Goal: Task Accomplishment & Management: Use online tool/utility

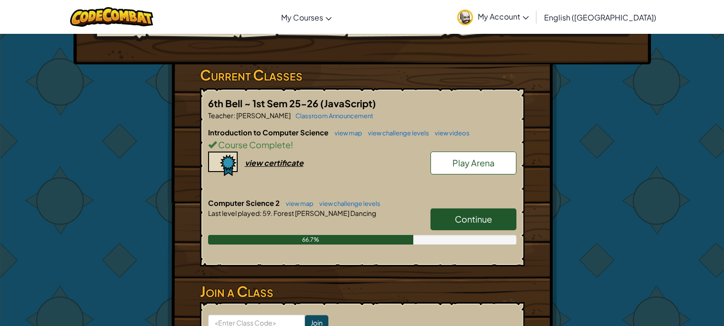
scroll to position [136, 0]
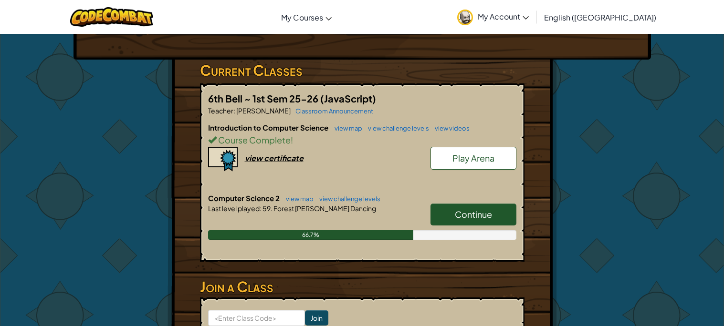
click at [455, 215] on span "Continue" at bounding box center [473, 214] width 37 height 11
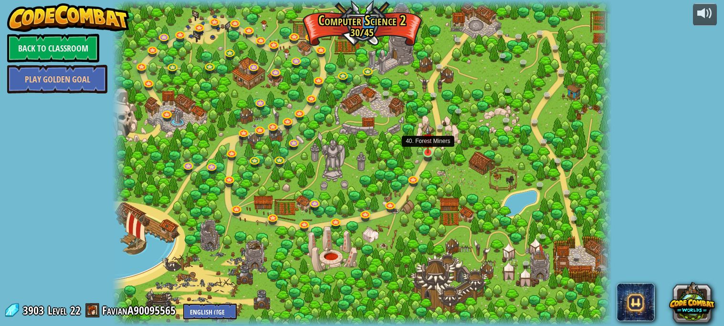
click at [427, 146] on img at bounding box center [428, 140] width 12 height 28
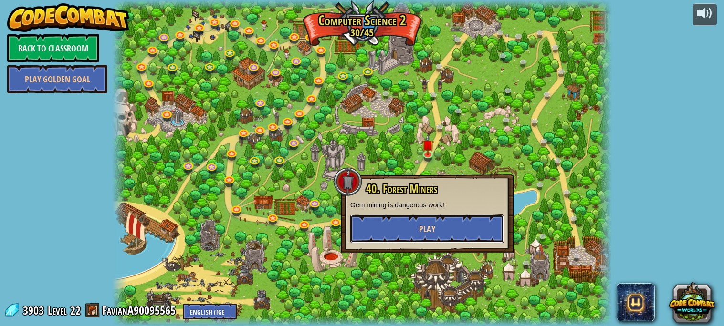
click at [393, 226] on button "Play" at bounding box center [427, 229] width 154 height 29
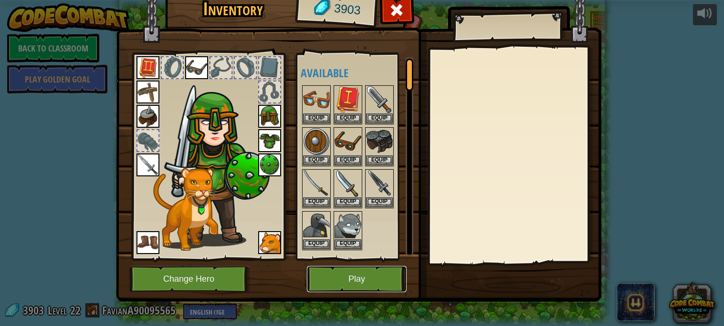
click at [326, 283] on button "Play" at bounding box center [357, 279] width 100 height 26
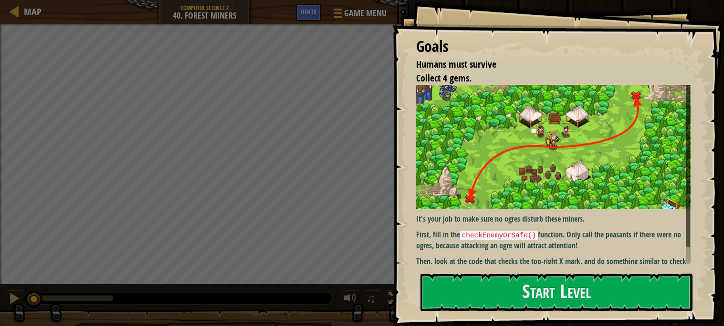
click at [510, 236] on code "checkEnemyOrSafe()" at bounding box center [499, 236] width 78 height 10
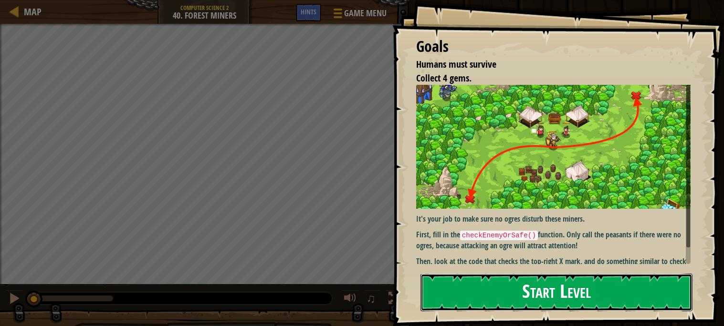
click at [502, 280] on button "Start Level" at bounding box center [556, 293] width 272 height 38
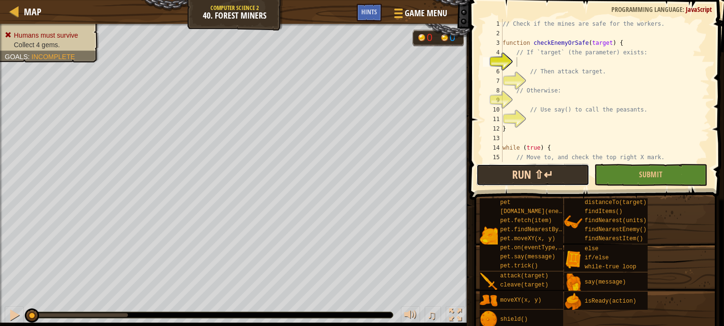
click at [509, 179] on button "Run ⇧↵" at bounding box center [532, 175] width 113 height 22
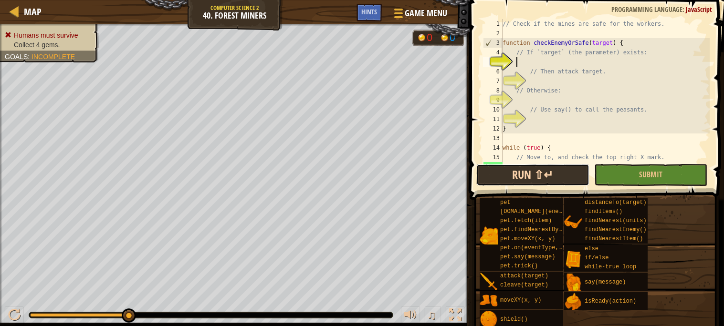
click at [509, 179] on button "Run ⇧↵" at bounding box center [532, 175] width 113 height 22
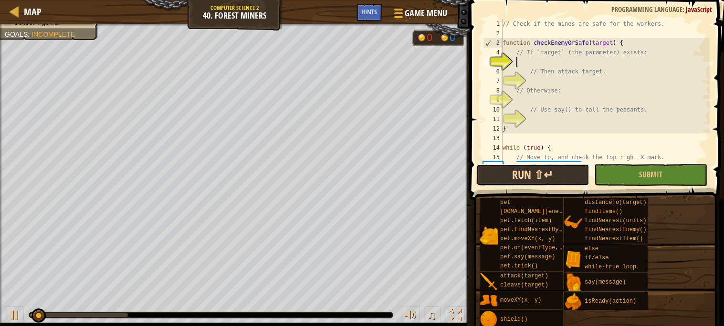
click at [509, 179] on button "Run ⇧↵" at bounding box center [532, 175] width 113 height 22
click at [509, 179] on button "Running" at bounding box center [532, 175] width 113 height 22
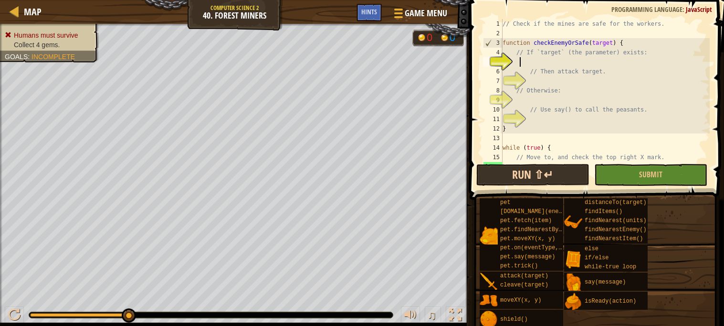
scroll to position [4, 1]
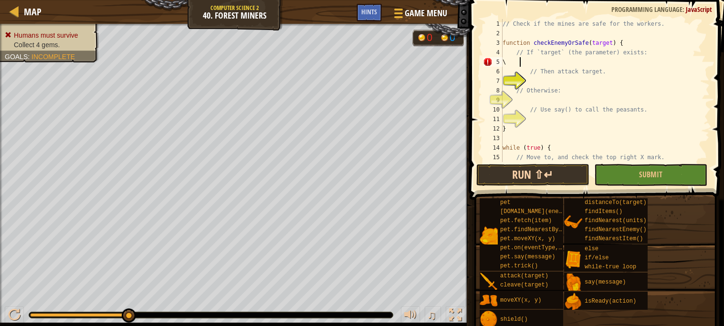
type textarea "\"
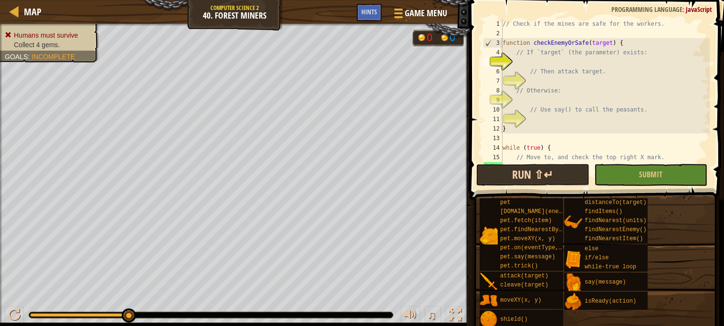
scroll to position [4, 0]
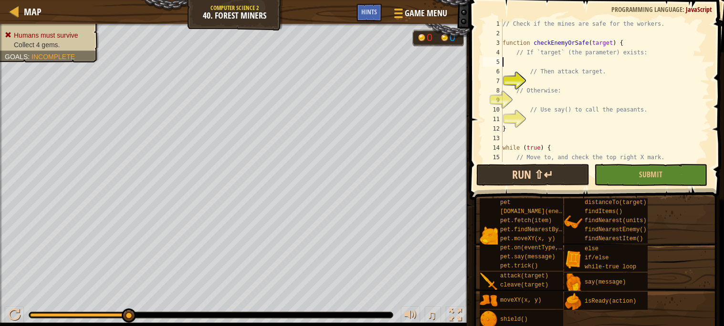
type textarea "// If `target` (the parameter) exists:"
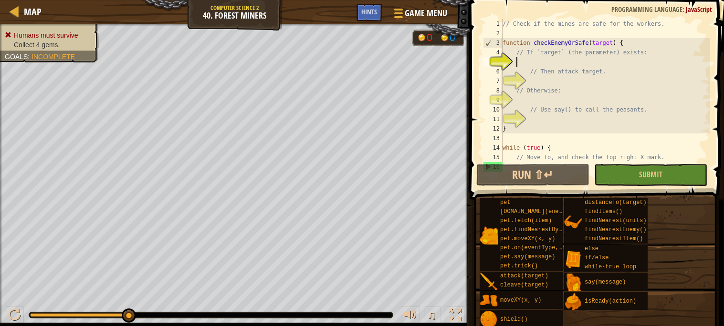
click at [16, 19] on div "Map Computer Science 2 40. Forest Miners Game Menu Done Hints" at bounding box center [234, 12] width 469 height 24
click at [15, 16] on div at bounding box center [15, 11] width 12 height 12
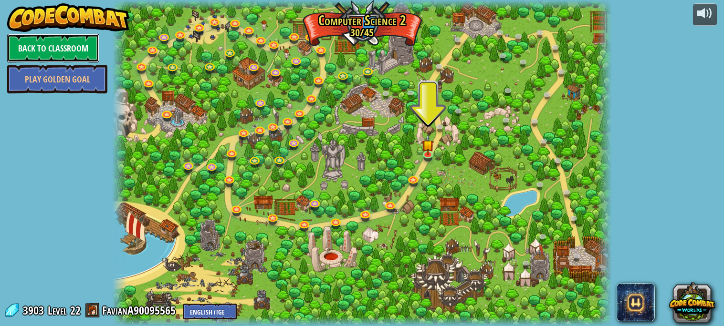
click at [73, 45] on link "Back to Classroom" at bounding box center [53, 48] width 92 height 29
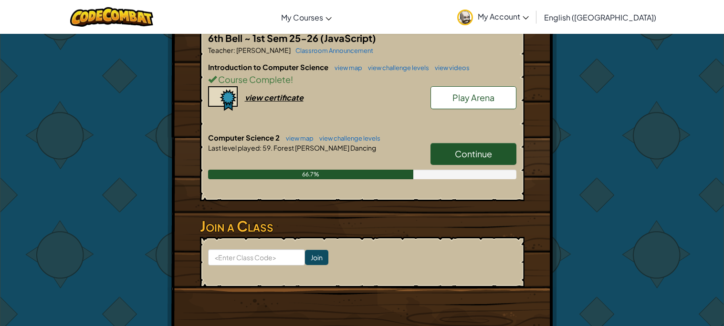
scroll to position [198, 0]
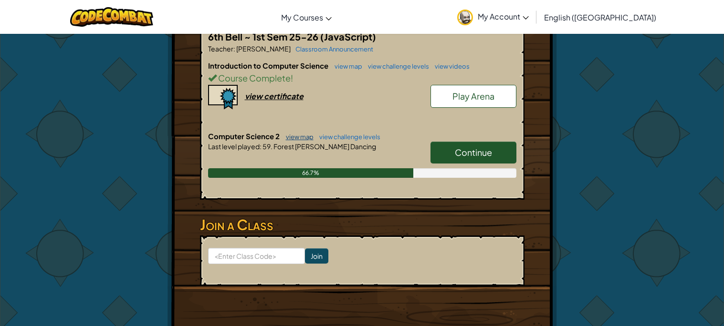
click at [292, 140] on link "view map" at bounding box center [297, 137] width 32 height 8
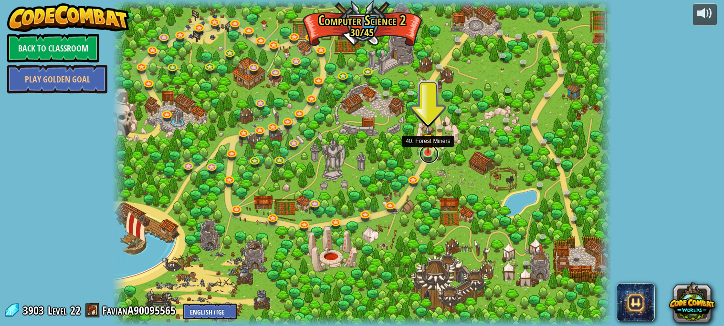
click at [429, 157] on link at bounding box center [428, 154] width 19 height 19
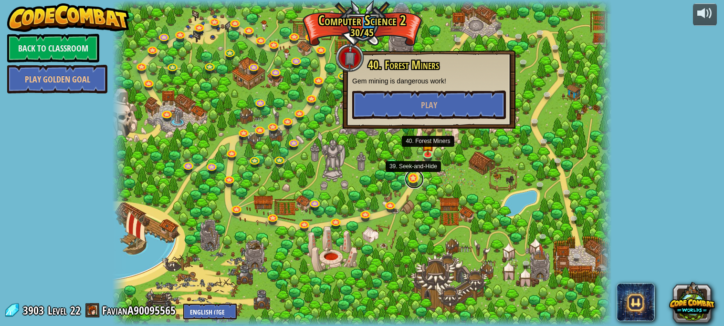
click at [407, 182] on link at bounding box center [414, 179] width 19 height 19
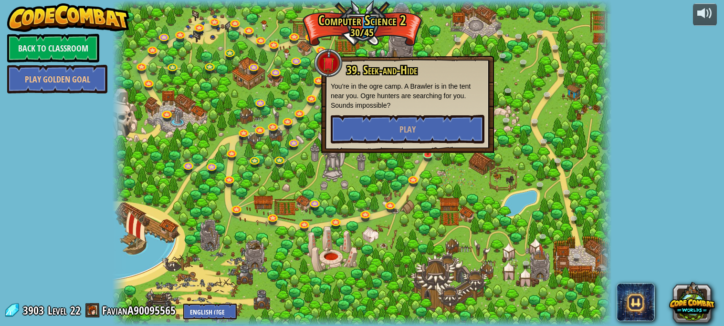
click at [312, 159] on div at bounding box center [361, 163] width 499 height 326
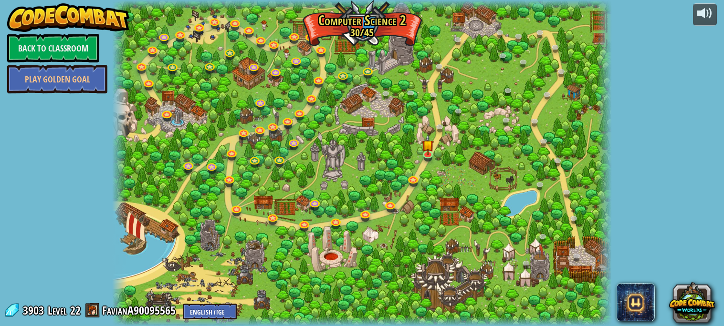
click at [339, 157] on div at bounding box center [361, 163] width 499 height 326
click at [282, 125] on link at bounding box center [273, 126] width 19 height 19
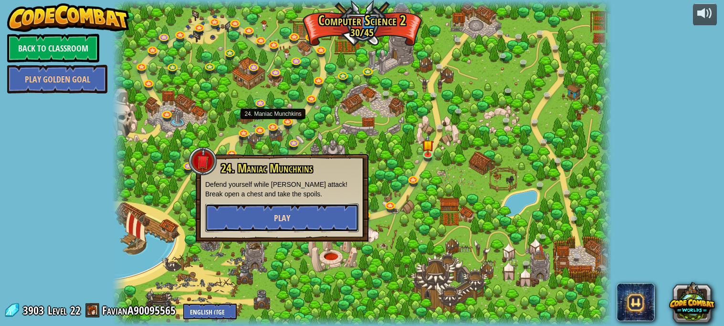
click at [279, 224] on button "Play" at bounding box center [282, 218] width 154 height 29
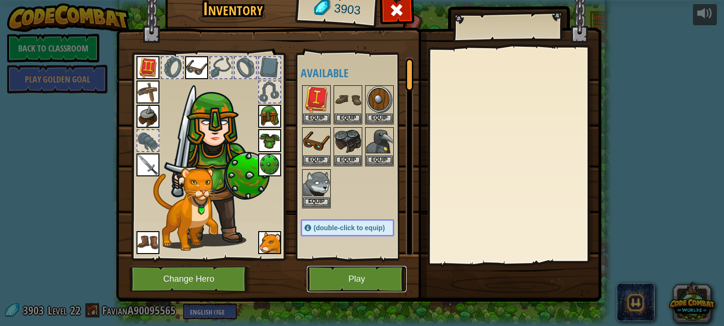
click at [348, 275] on button "Play" at bounding box center [357, 279] width 100 height 26
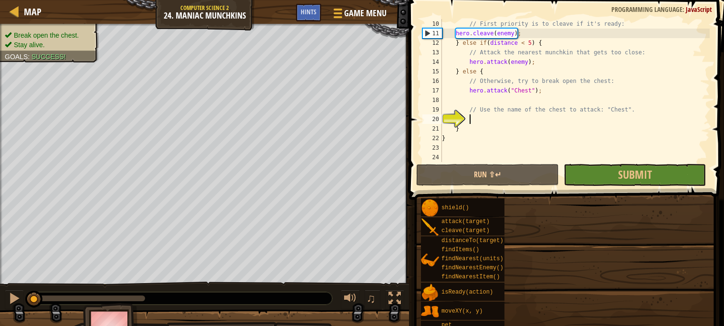
scroll to position [85, 0]
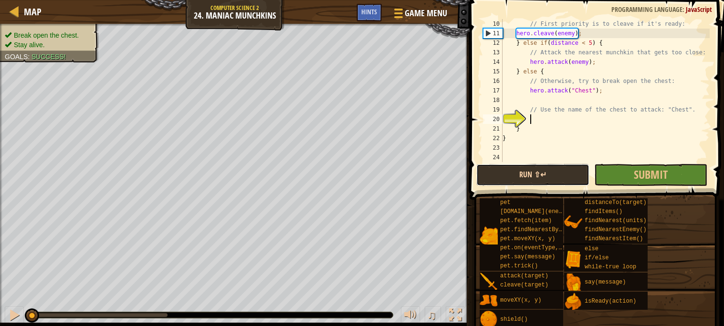
click at [528, 181] on button "Run ⇧↵" at bounding box center [532, 175] width 113 height 22
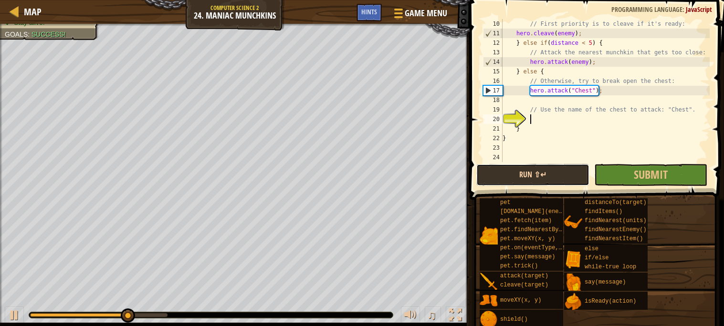
click at [528, 181] on button "Run ⇧↵" at bounding box center [532, 175] width 113 height 22
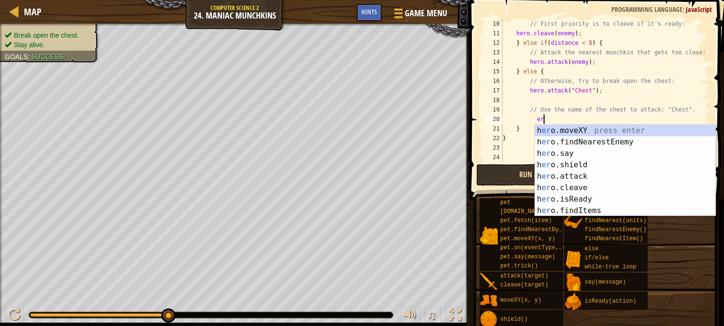
type textarea "er6mhkj;oi'po"
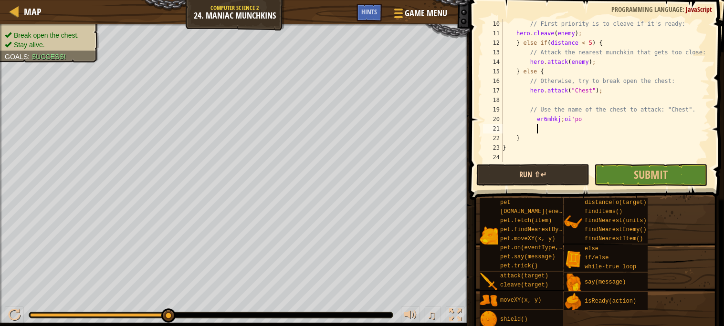
scroll to position [4, 4]
type textarea "["
click at [517, 171] on button "Run ⇧↵" at bounding box center [532, 175] width 113 height 22
